Goal: Download file/media

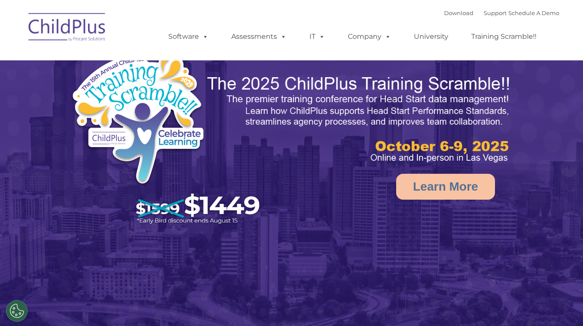
select select "MEDIUM"
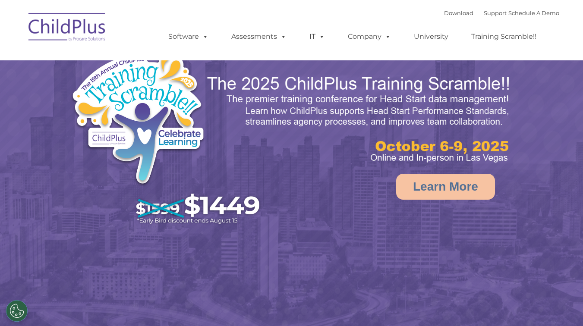
select select "MEDIUM"
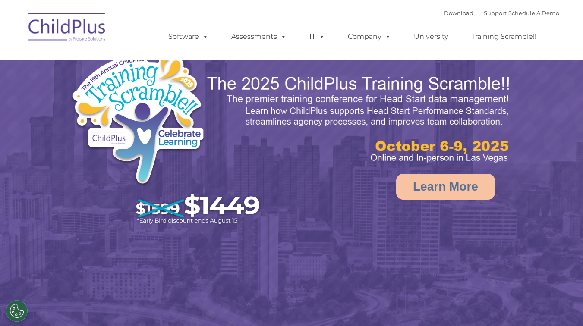
select select "MEDIUM"
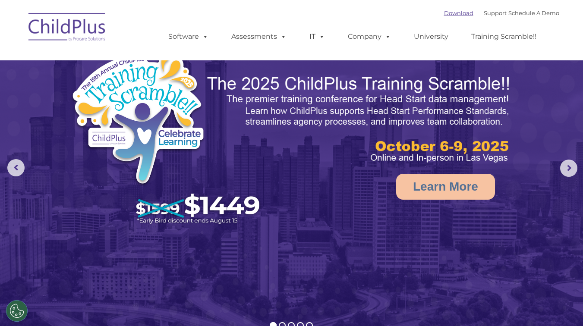
click at [444, 13] on link "Download" at bounding box center [458, 12] width 29 height 7
